Goal: Task Accomplishment & Management: Use online tool/utility

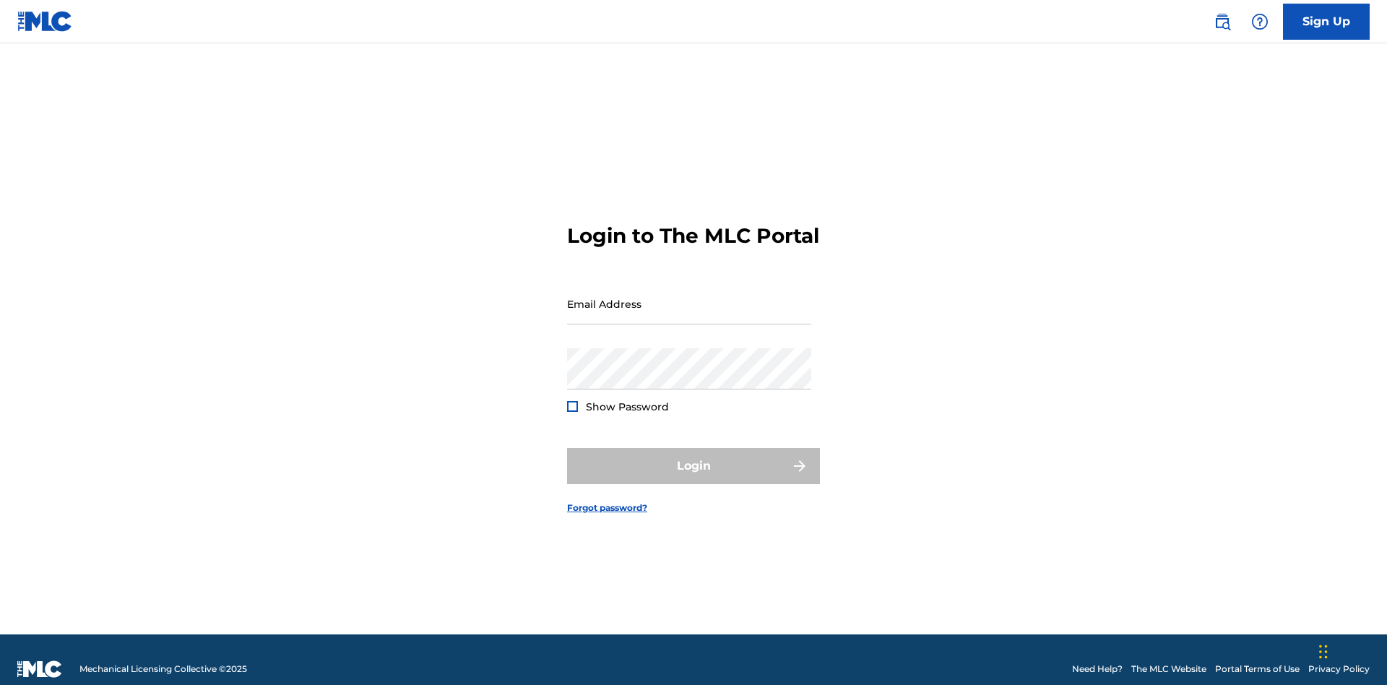
scroll to position [19, 0]
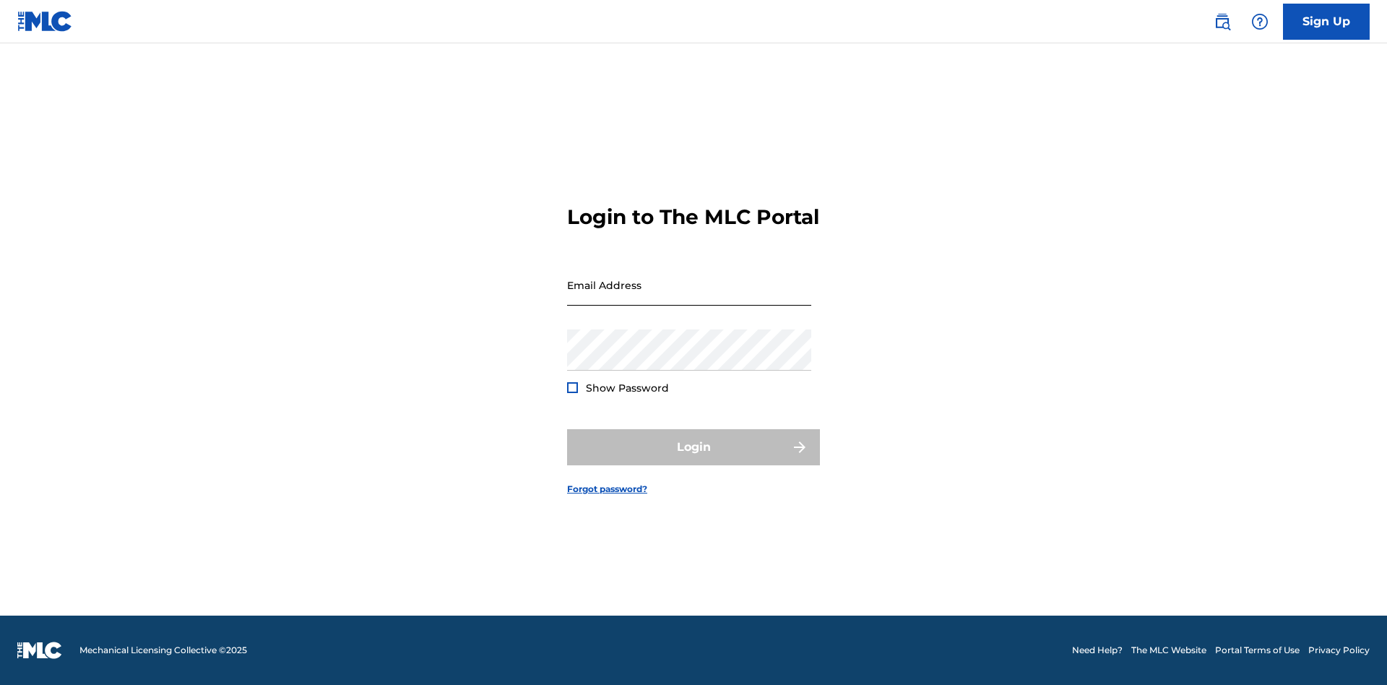
click at [689, 297] on input "Email Address" at bounding box center [689, 284] width 244 height 41
type input "Krystal.Ribble@themlc.com"
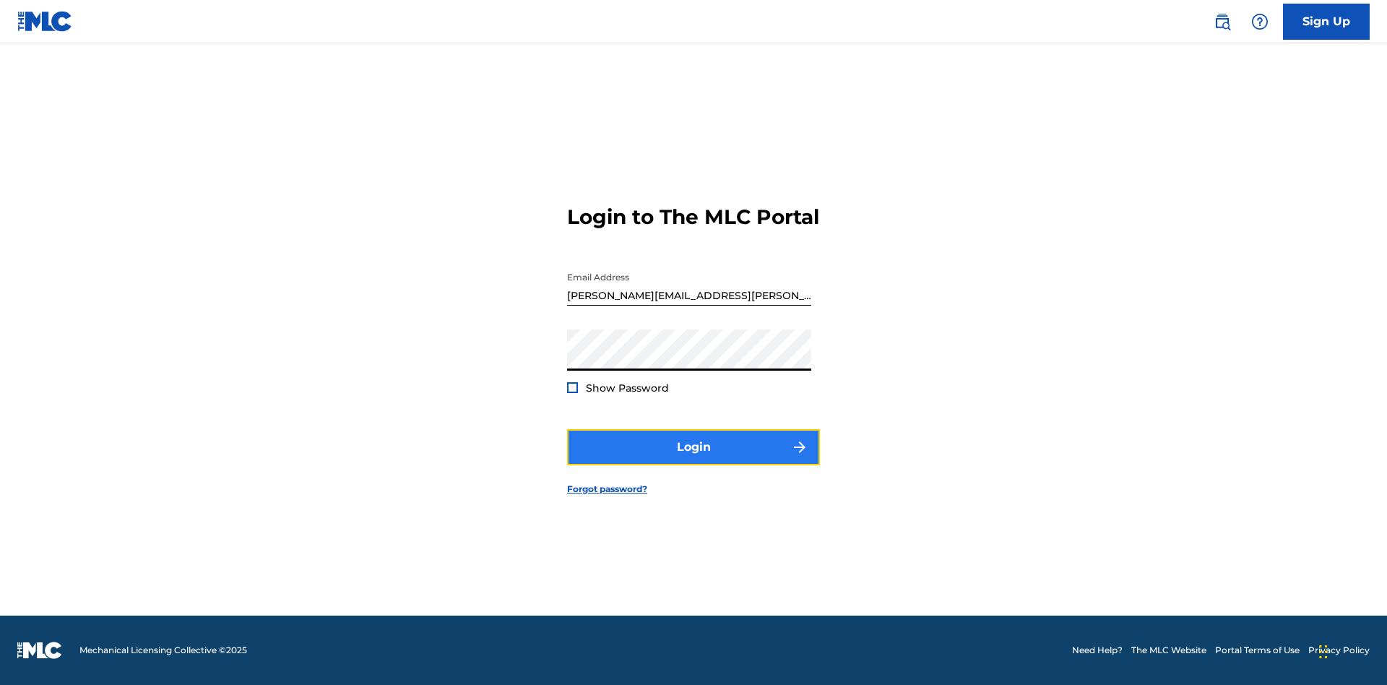
click at [693, 459] on button "Login" at bounding box center [693, 447] width 253 height 36
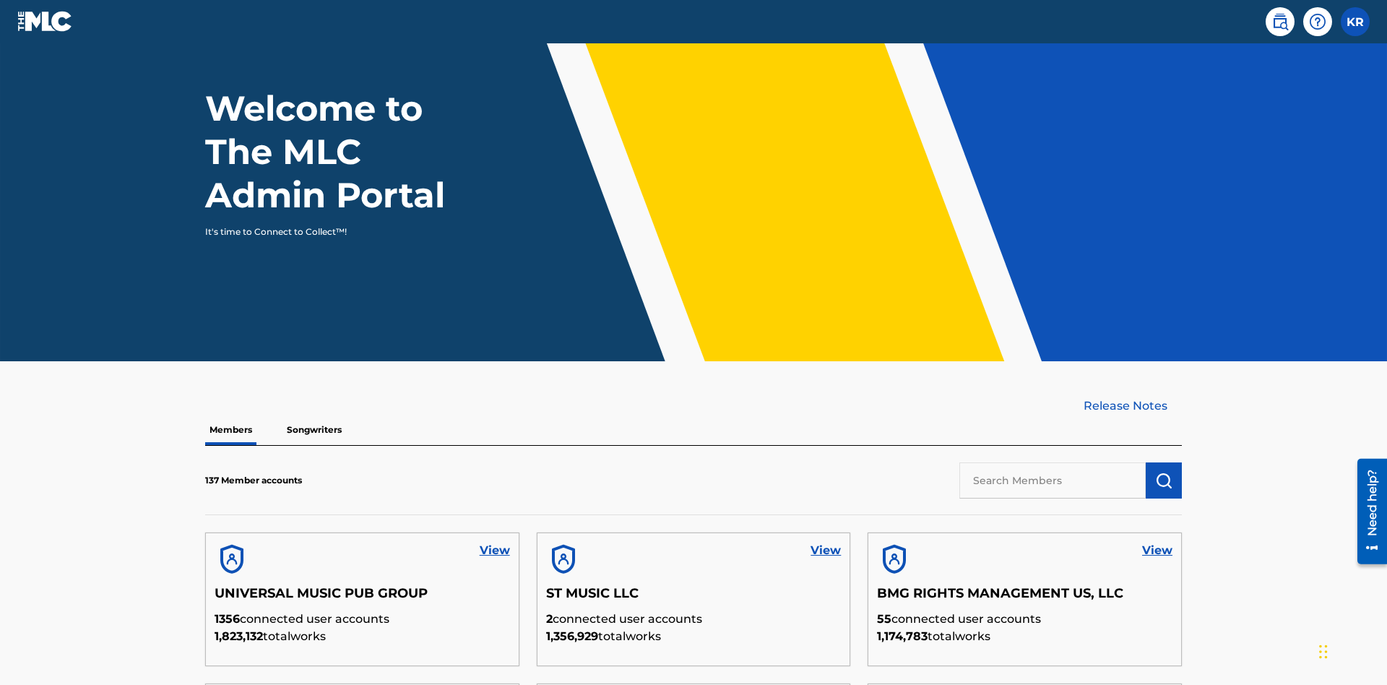
scroll to position [437, 0]
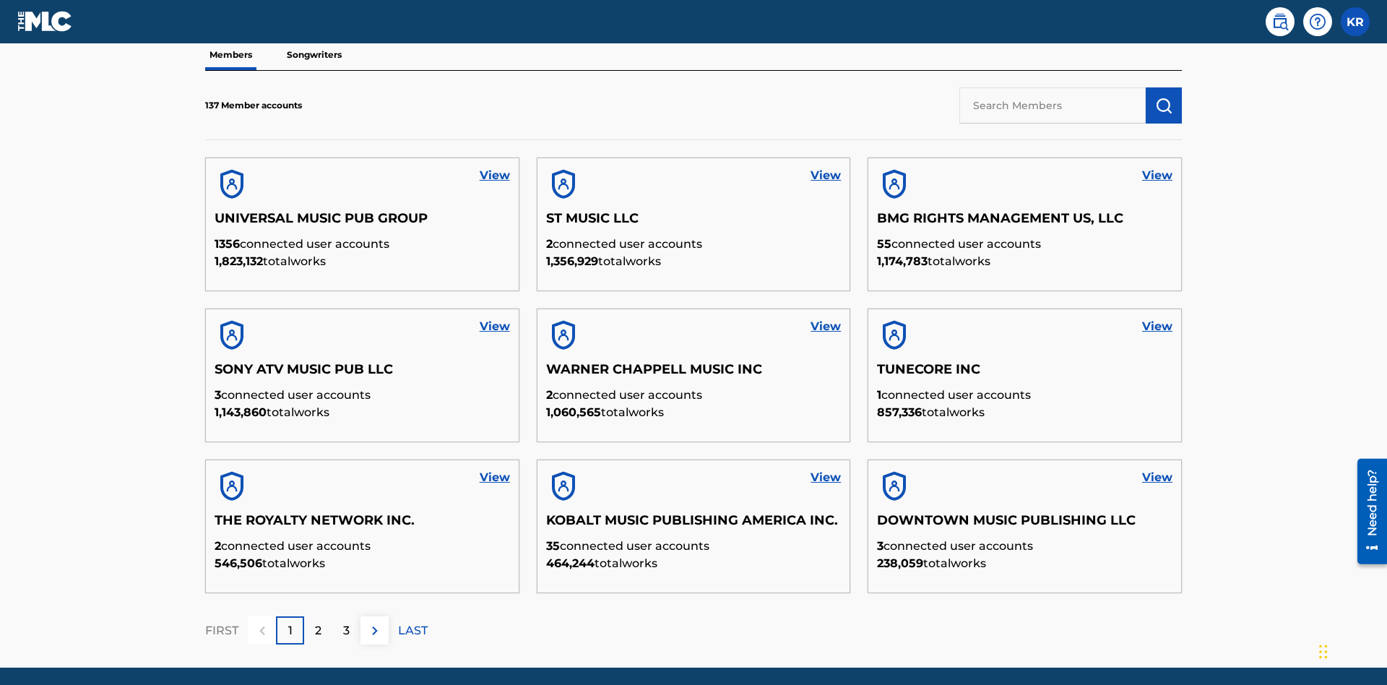
click at [1052, 105] on input "text" at bounding box center [1052, 105] width 186 height 36
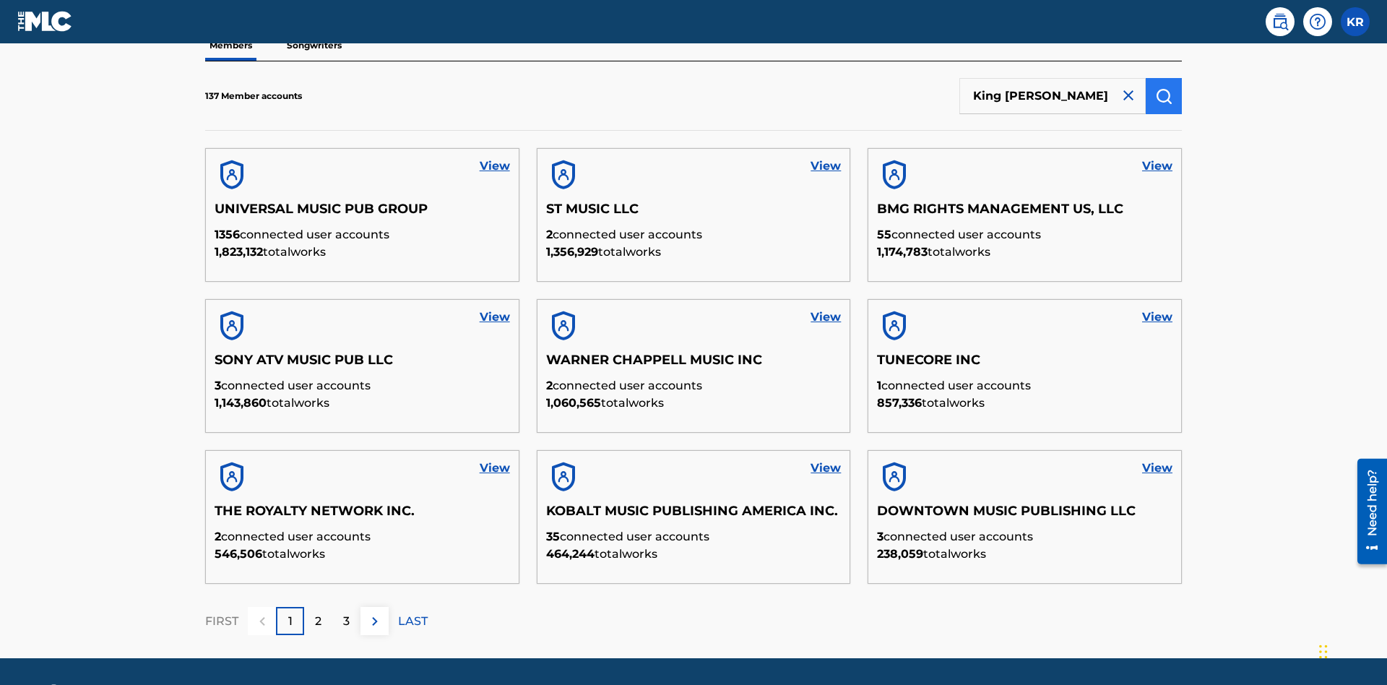
type input "King McTesterson"
click at [1163, 95] on img "submit" at bounding box center [1163, 95] width 17 height 17
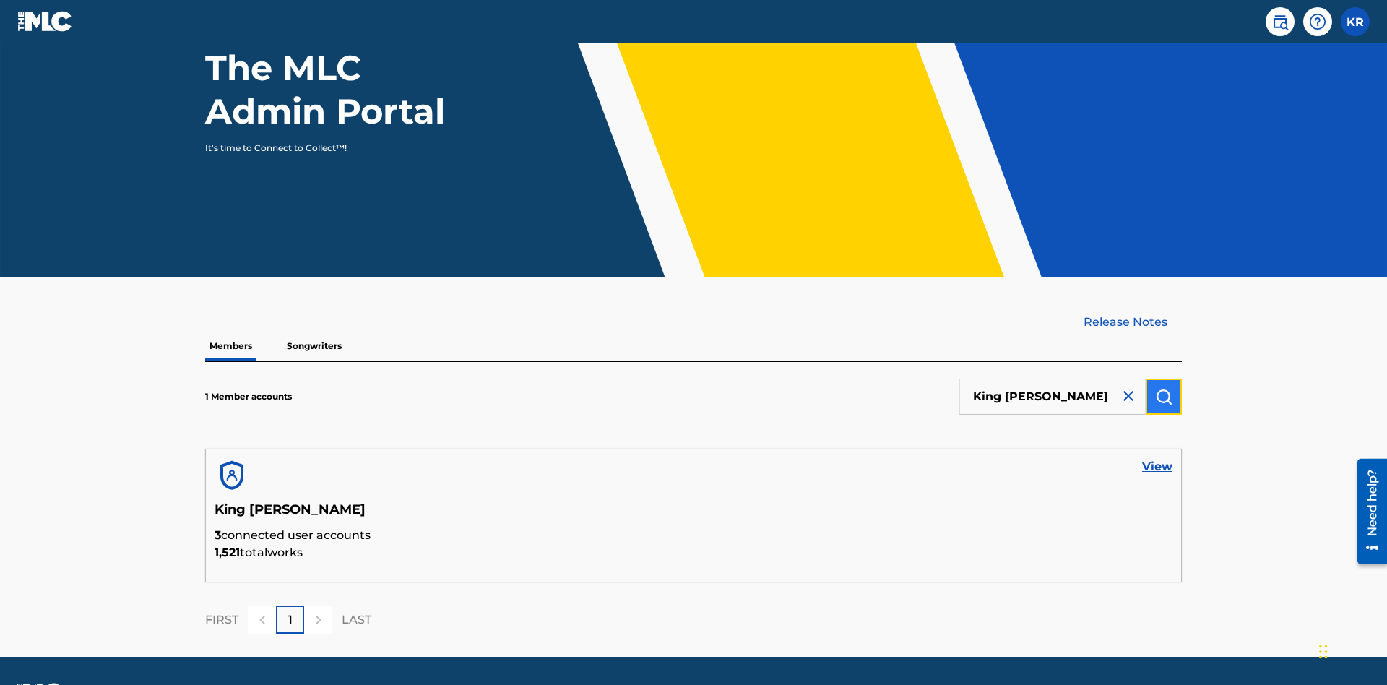
scroll to position [187, 0]
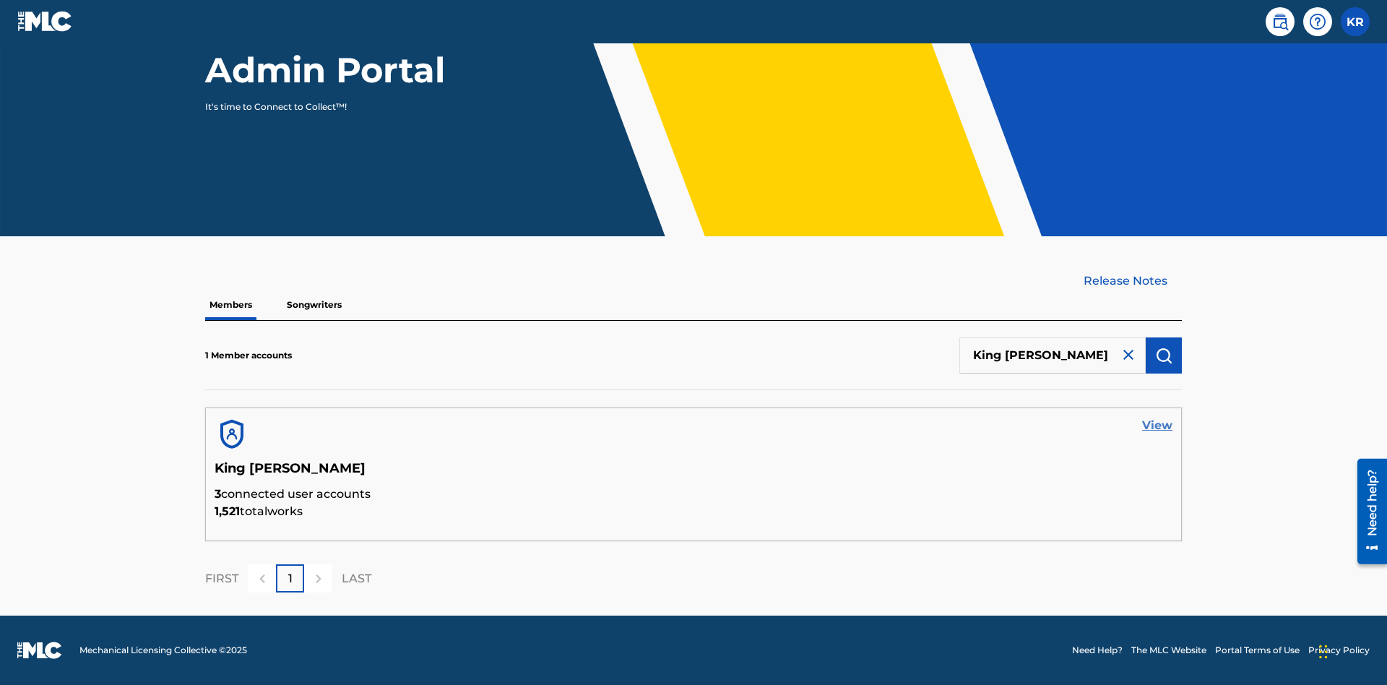
click at [1157, 425] on link "View" at bounding box center [1157, 425] width 30 height 17
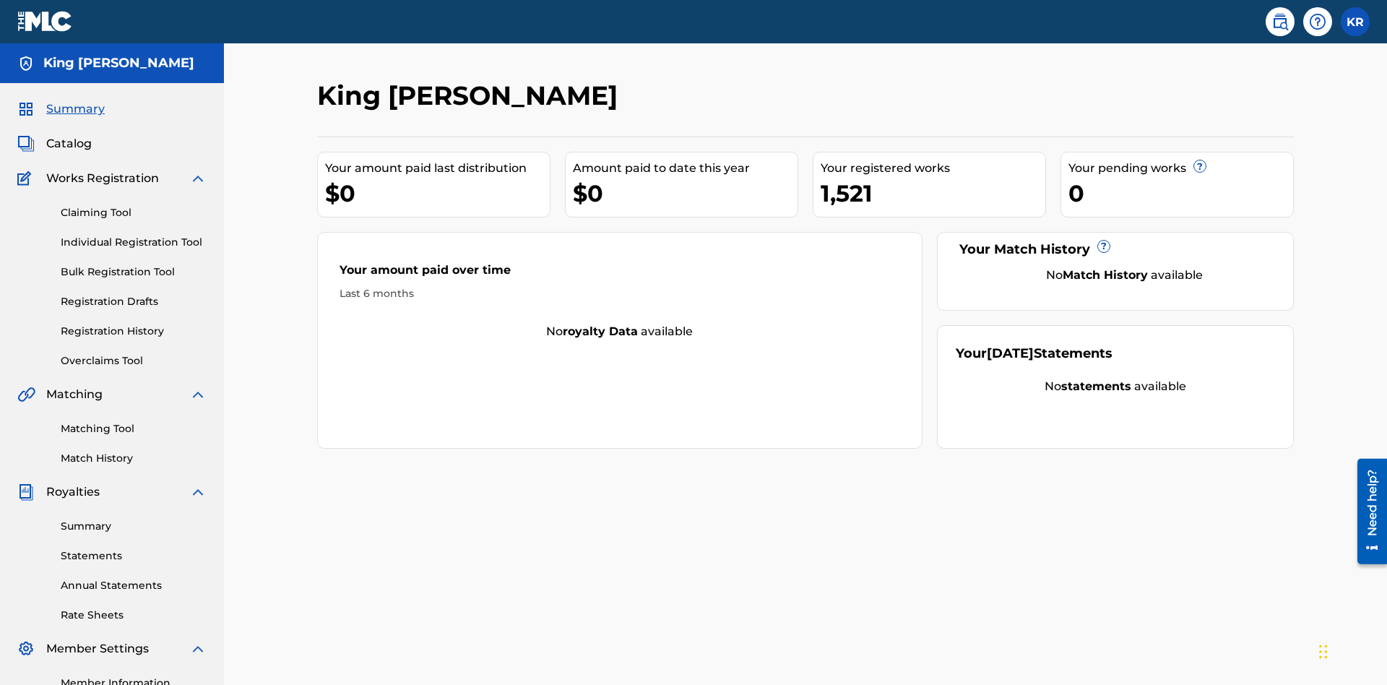
scroll to position [181, 0]
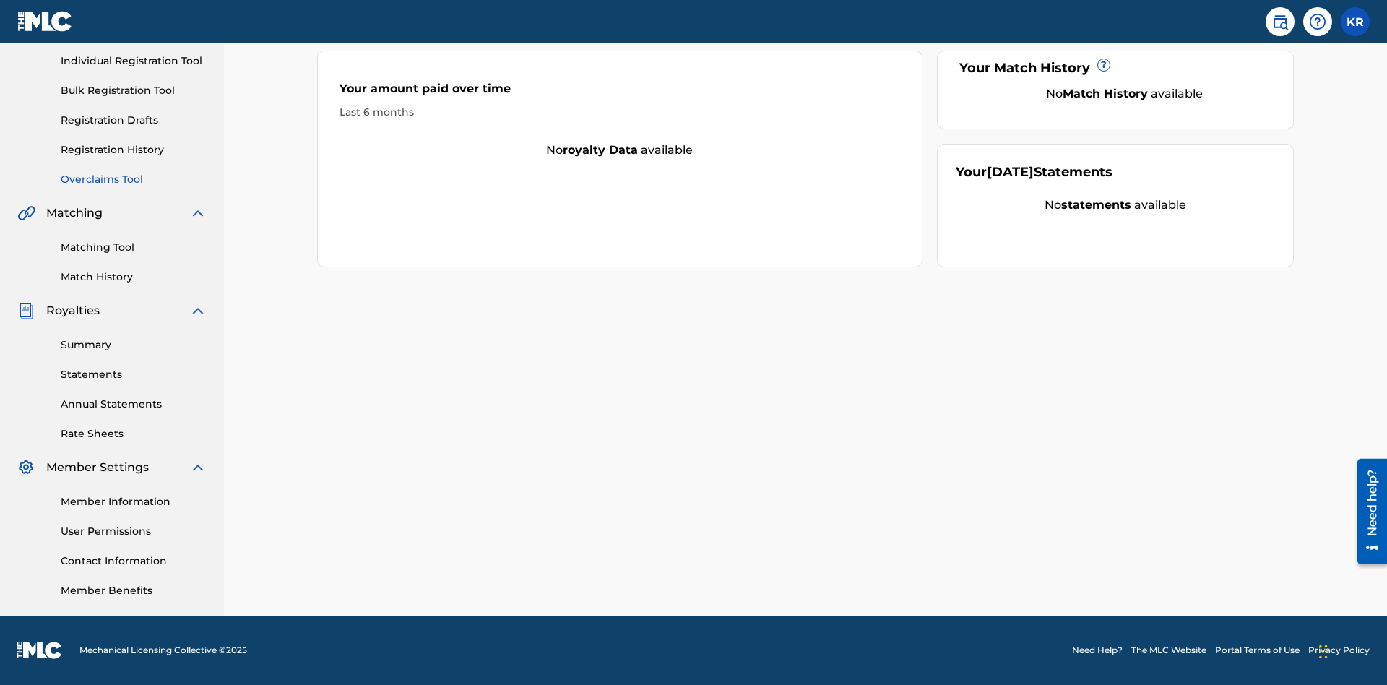
click at [134, 179] on link "Overclaims Tool" at bounding box center [134, 179] width 146 height 15
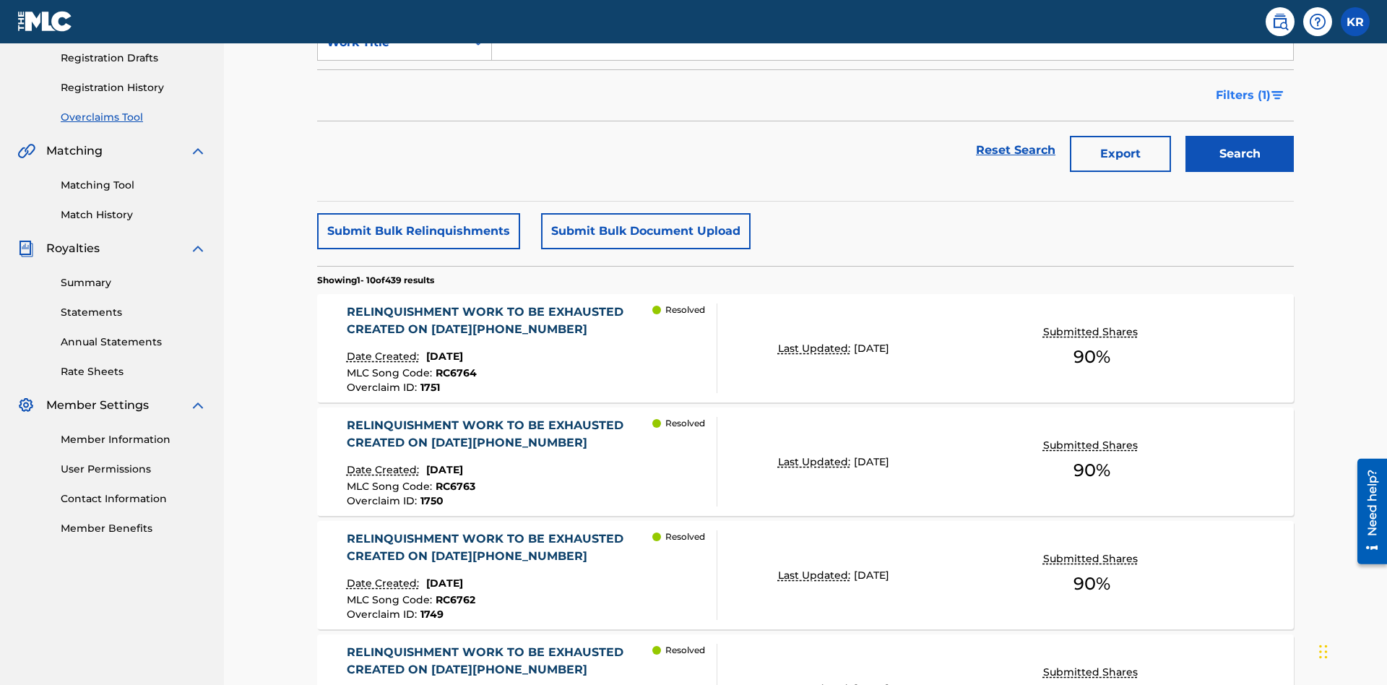
click at [1242, 95] on span "Filters ( 1 )" at bounding box center [1242, 95] width 55 height 17
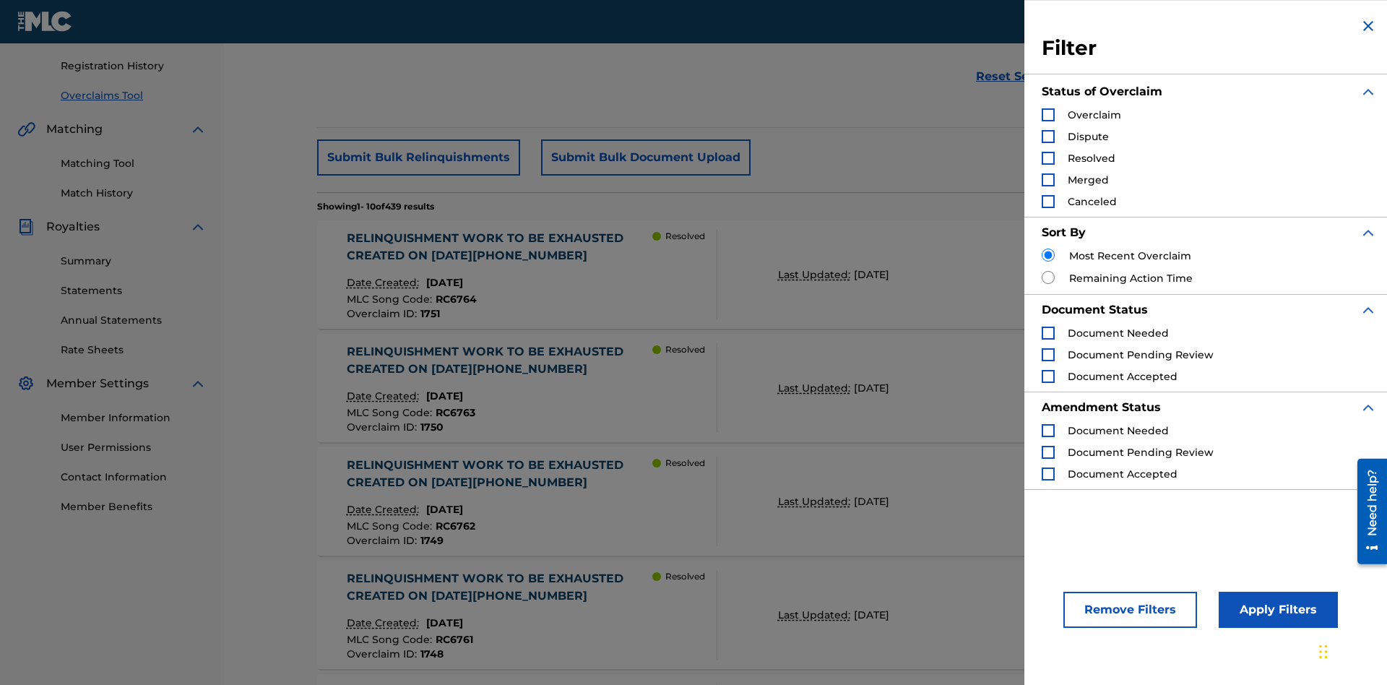
click at [1048, 115] on div "Search Form" at bounding box center [1047, 114] width 13 height 13
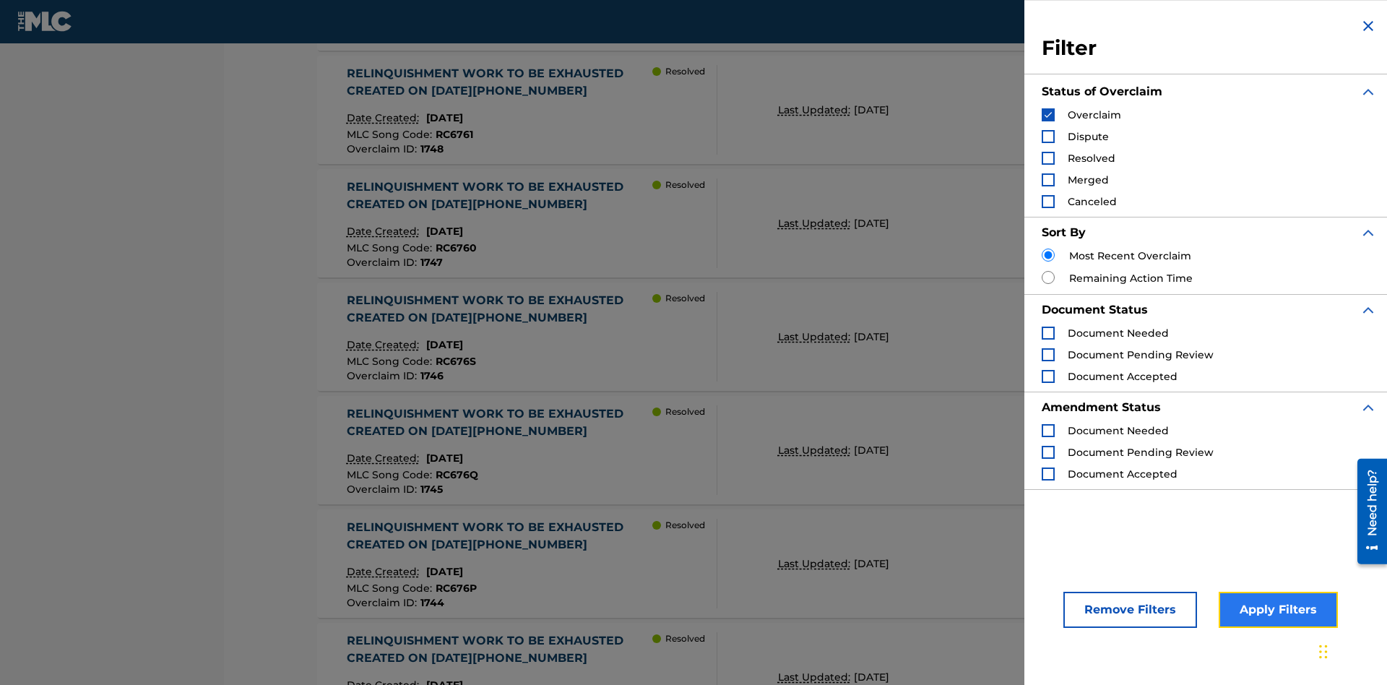
click at [1275, 610] on button "Apply Filters" at bounding box center [1277, 609] width 119 height 36
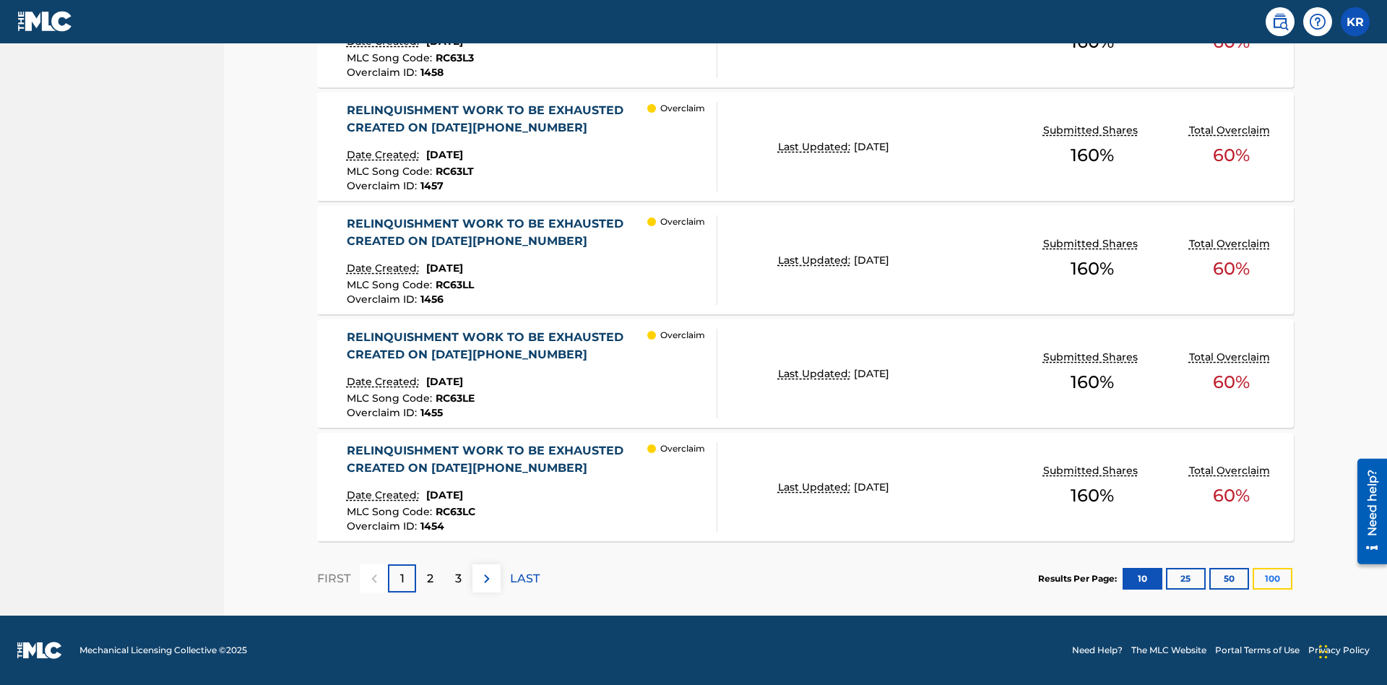
click at [1272, 578] on button "100" at bounding box center [1272, 579] width 40 height 22
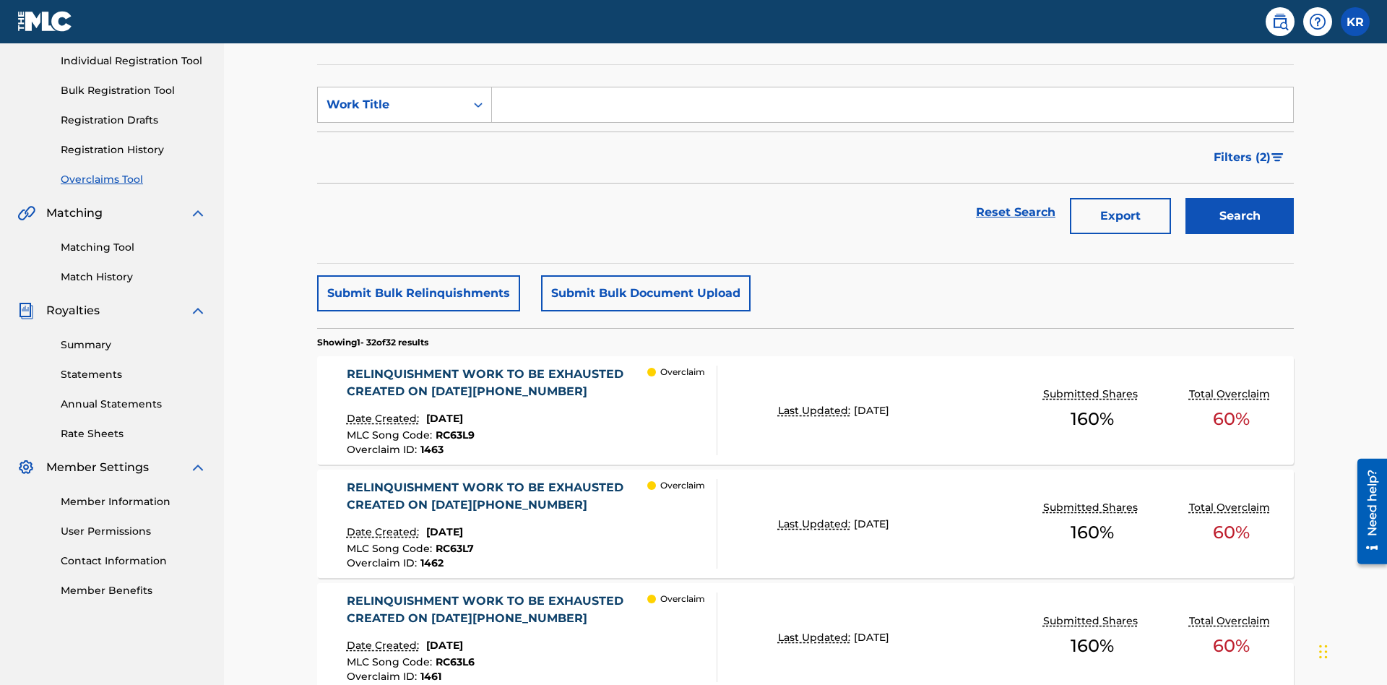
scroll to position [370, 0]
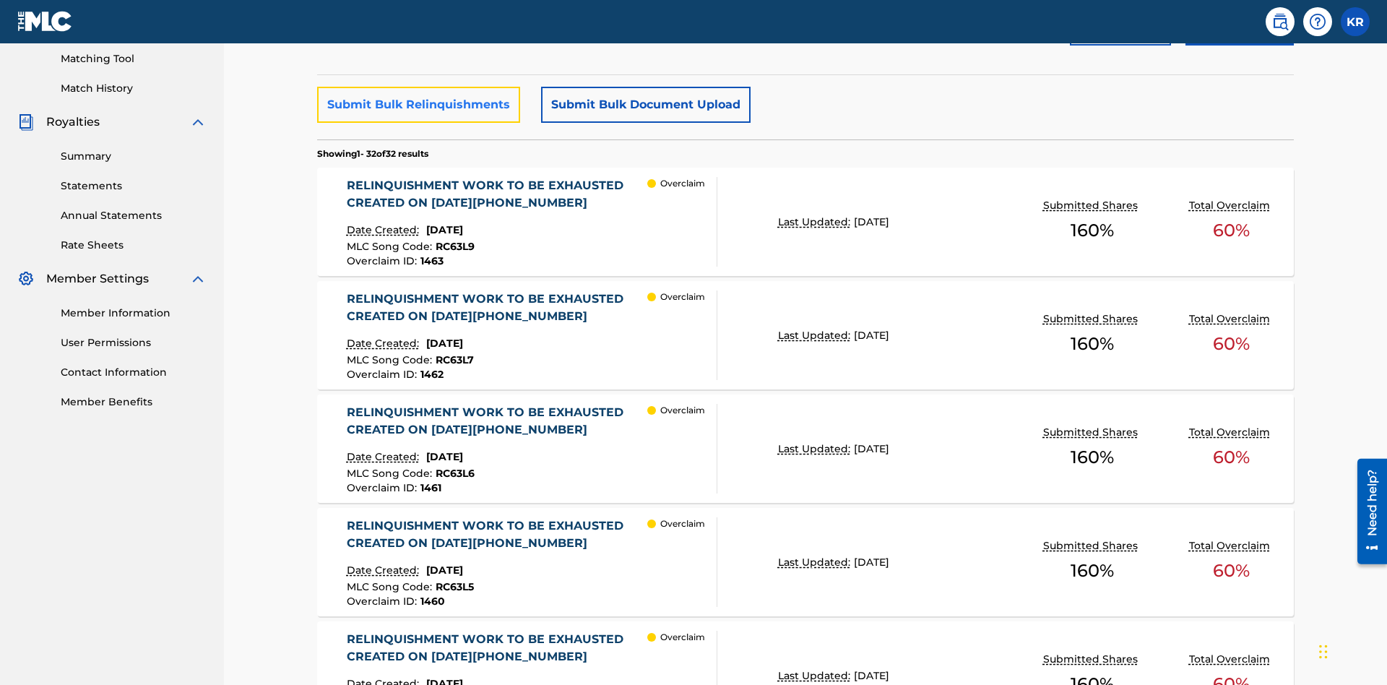
click at [417, 105] on button "Submit Bulk Relinquishments" at bounding box center [418, 105] width 203 height 36
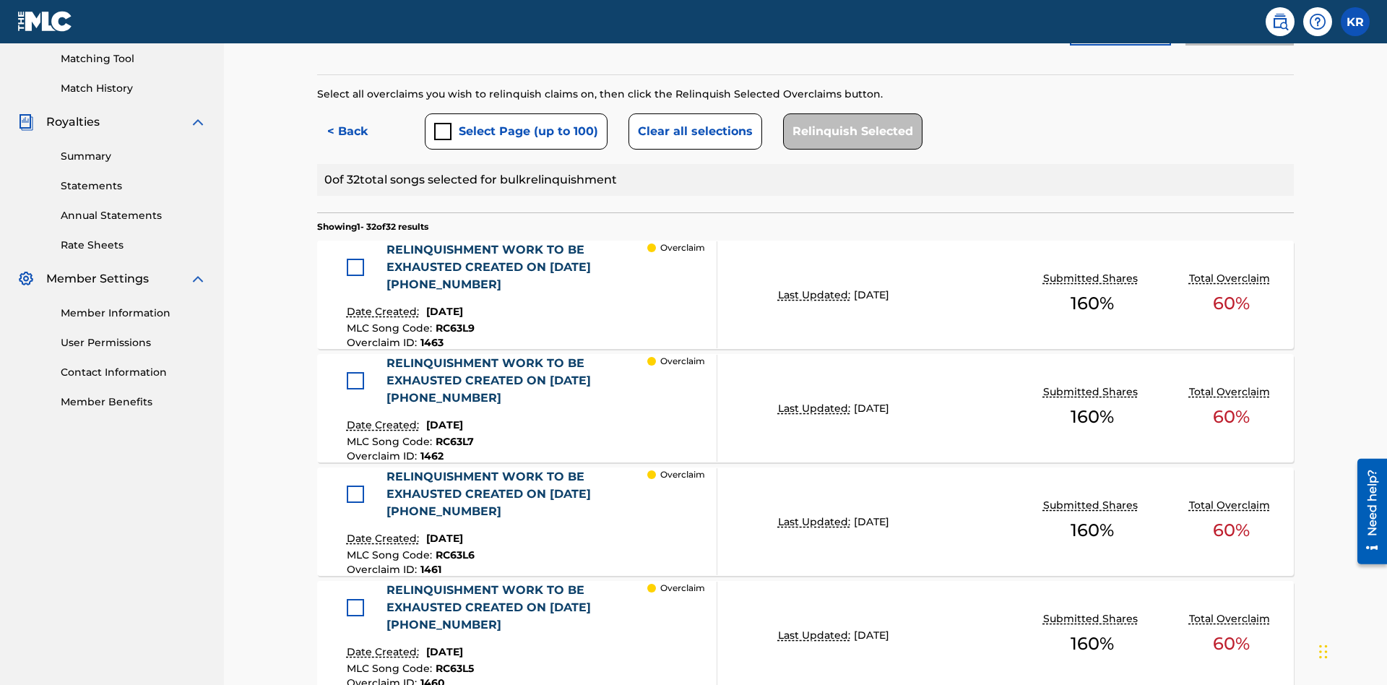
scroll to position [396, 0]
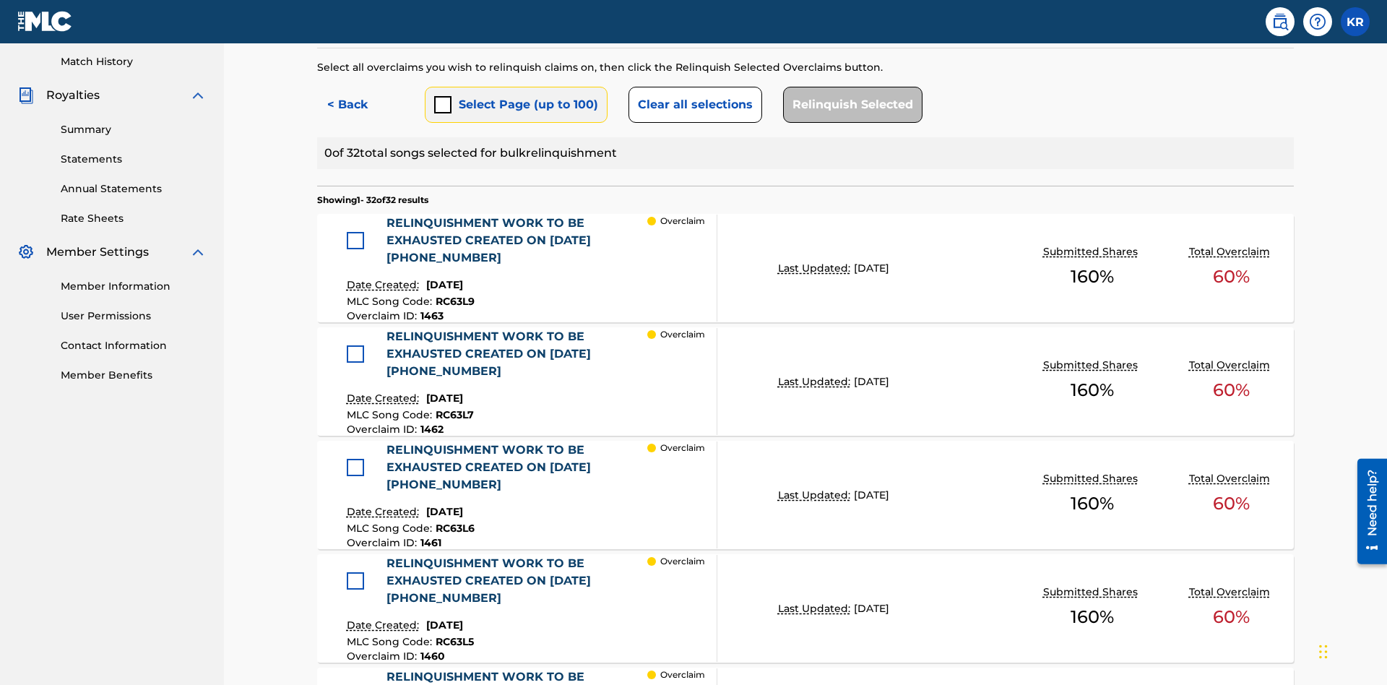
click at [515, 105] on button "Select Page (up to 100)" at bounding box center [516, 105] width 183 height 36
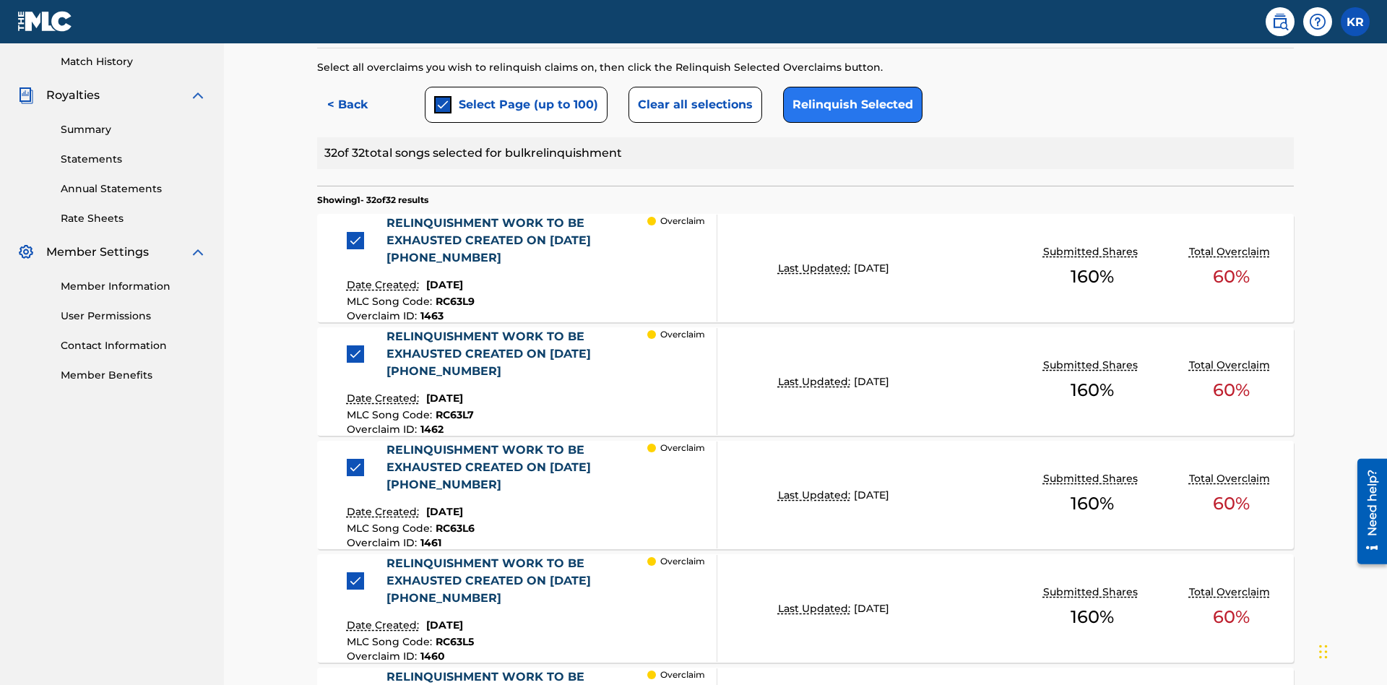
click at [849, 105] on button "Relinquish Selected" at bounding box center [852, 105] width 139 height 36
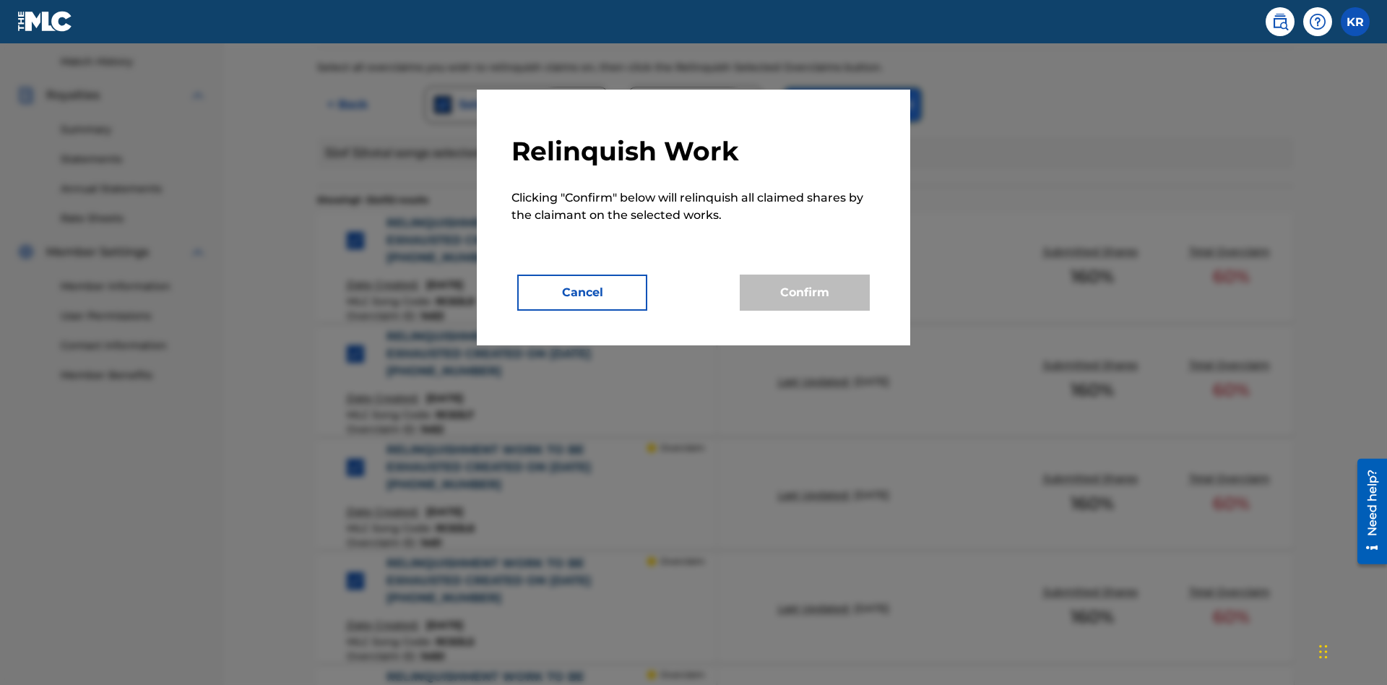
scroll to position [584, 0]
